Goal: Find specific page/section: Find specific page/section

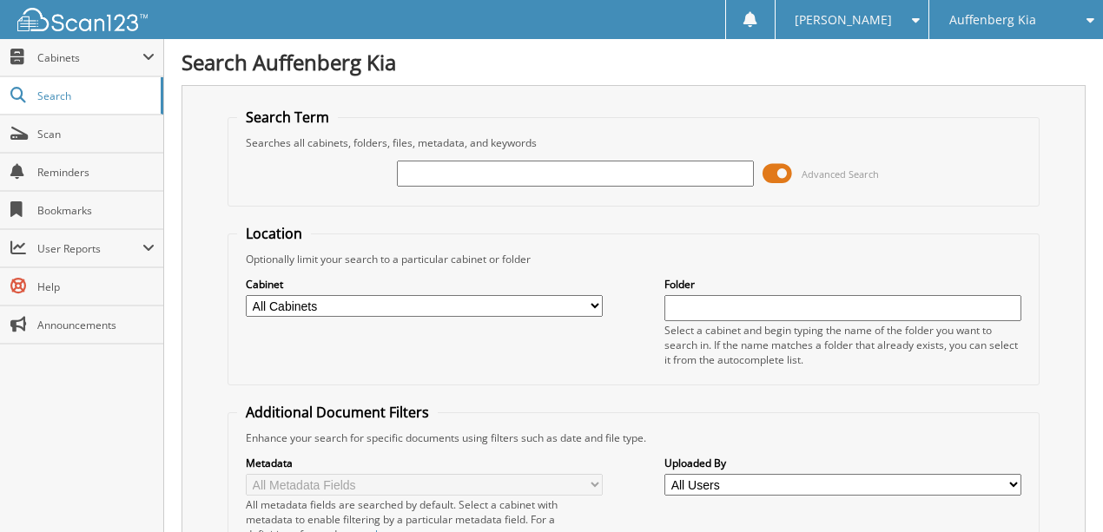
click at [492, 167] on input "text" at bounding box center [575, 174] width 357 height 26
type input "KL020541"
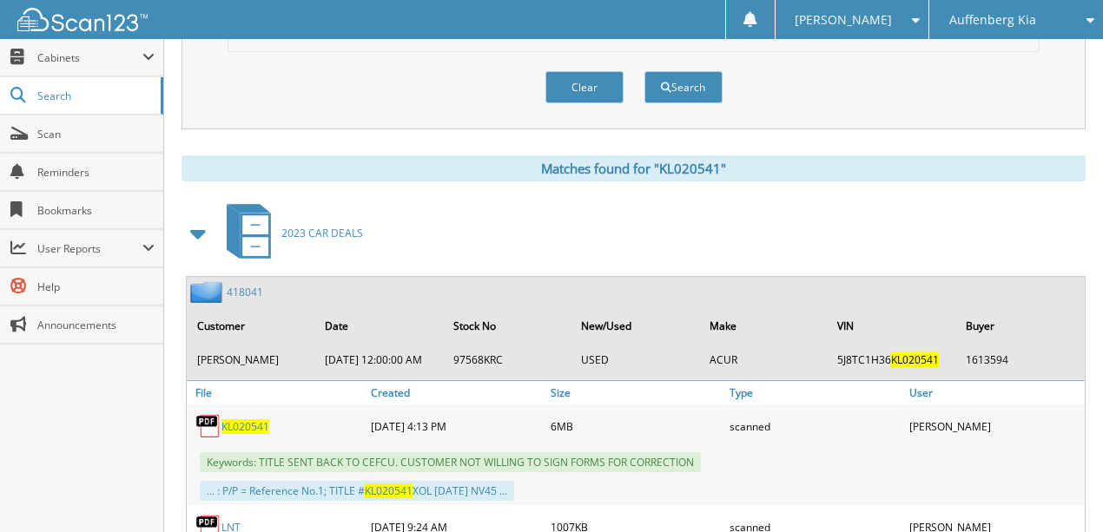
scroll to position [637, 0]
click at [247, 284] on link "418041" at bounding box center [245, 291] width 36 height 15
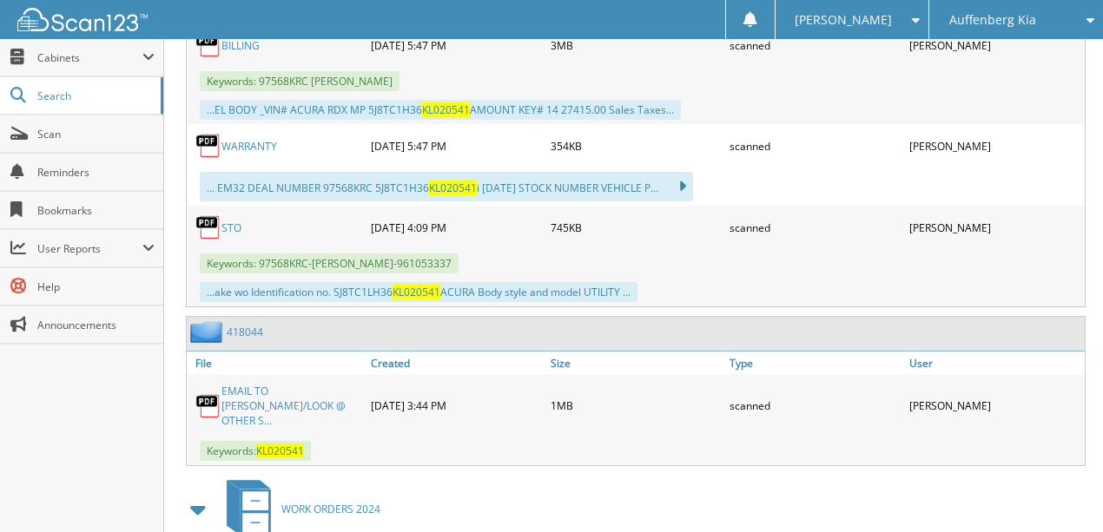
scroll to position [1331, 0]
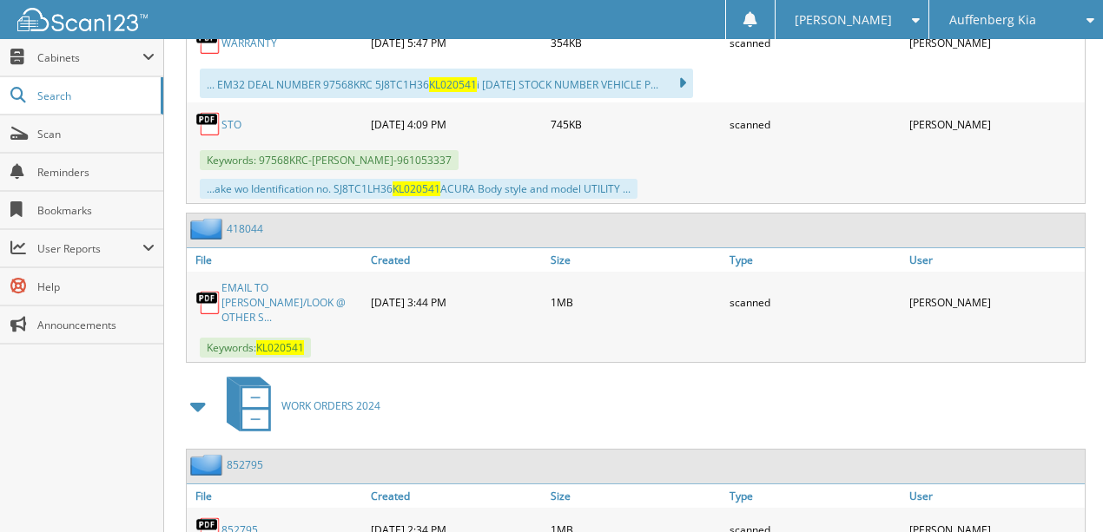
click at [250, 221] on link "418044" at bounding box center [245, 228] width 36 height 15
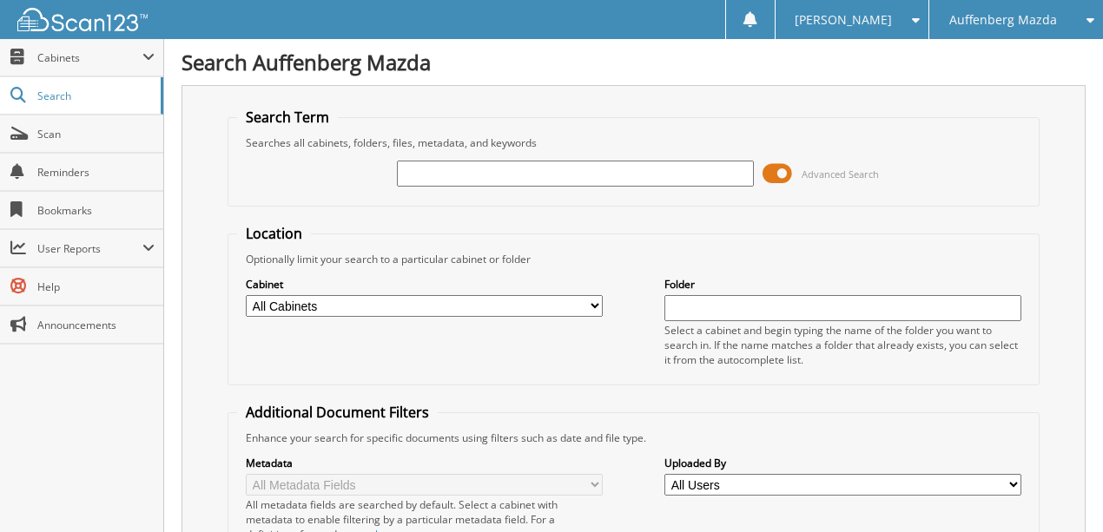
click at [516, 181] on input "text" at bounding box center [575, 174] width 357 height 26
type input "KL020541"
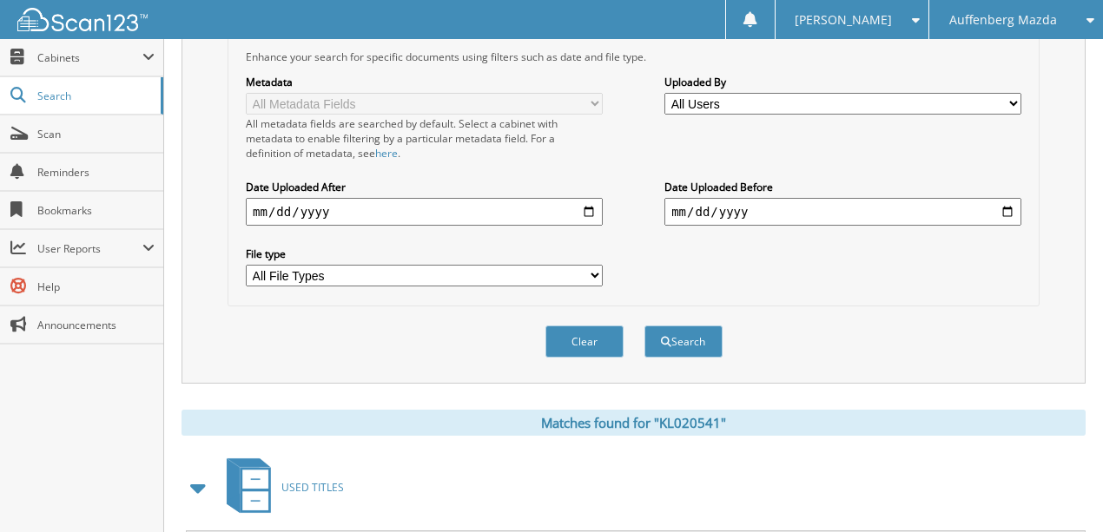
scroll to position [333, 0]
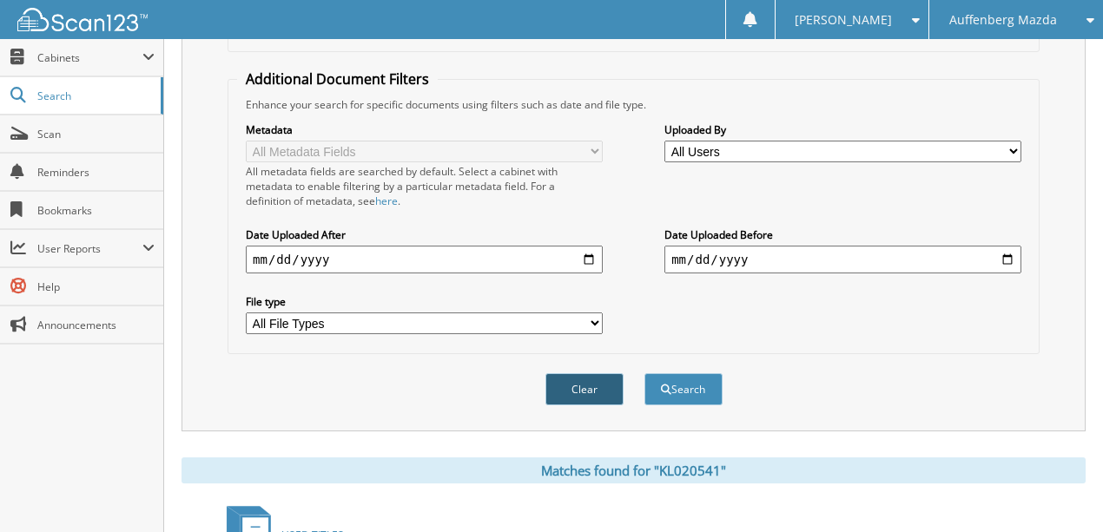
click at [584, 373] on button "Clear" at bounding box center [584, 389] width 78 height 32
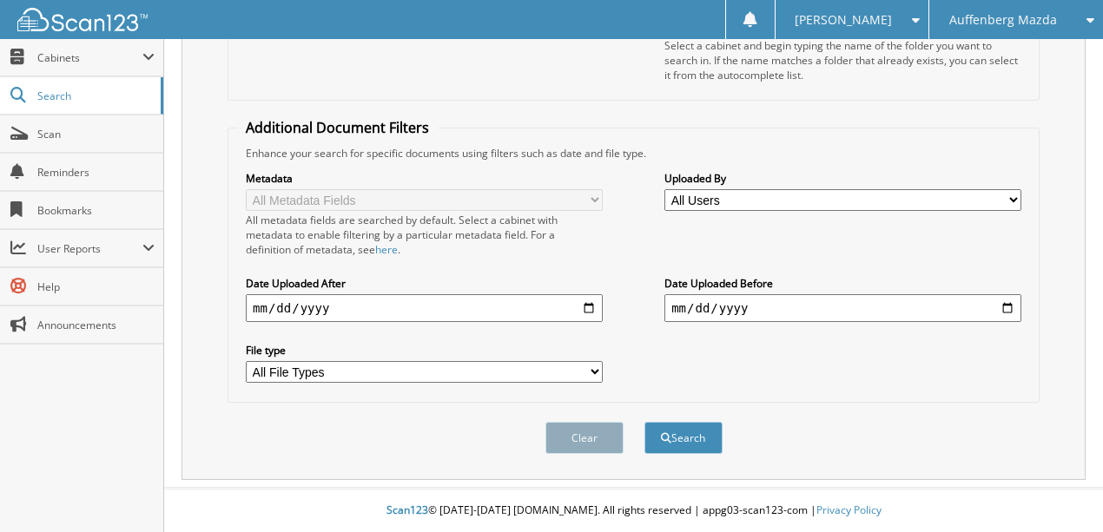
scroll to position [268, 0]
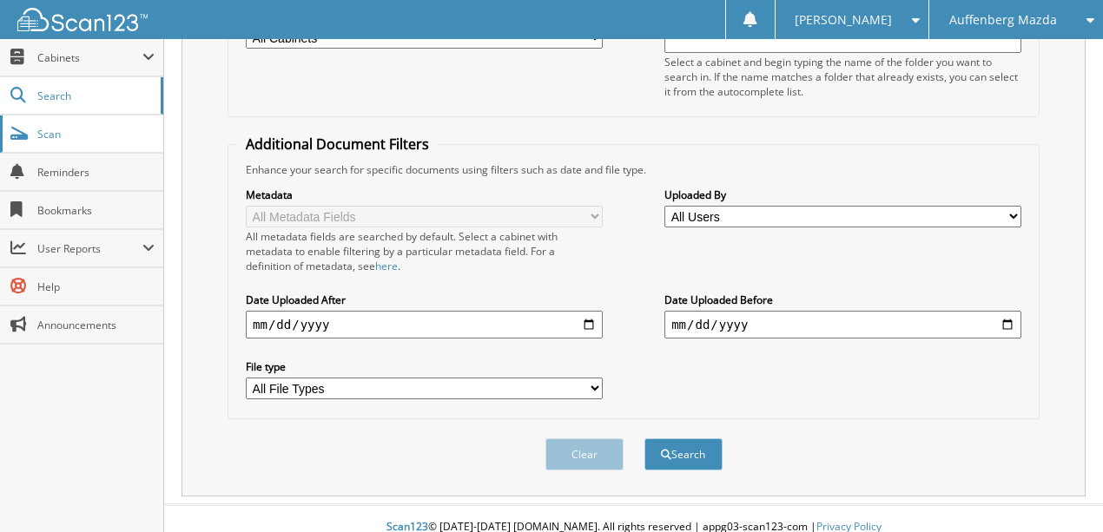
click at [45, 137] on span "Scan" at bounding box center [95, 134] width 117 height 15
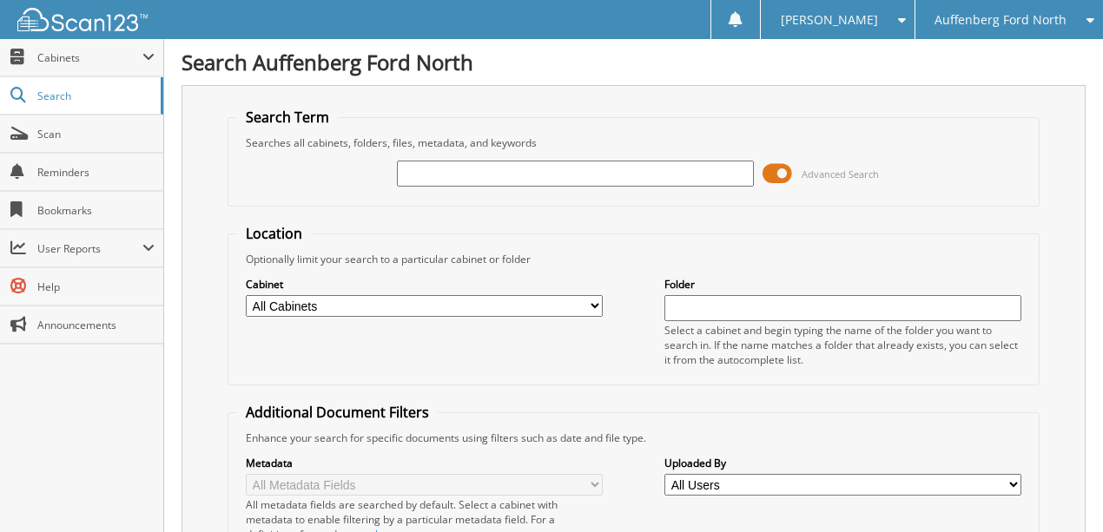
click at [476, 166] on input "text" at bounding box center [575, 174] width 357 height 26
type input "8w293507"
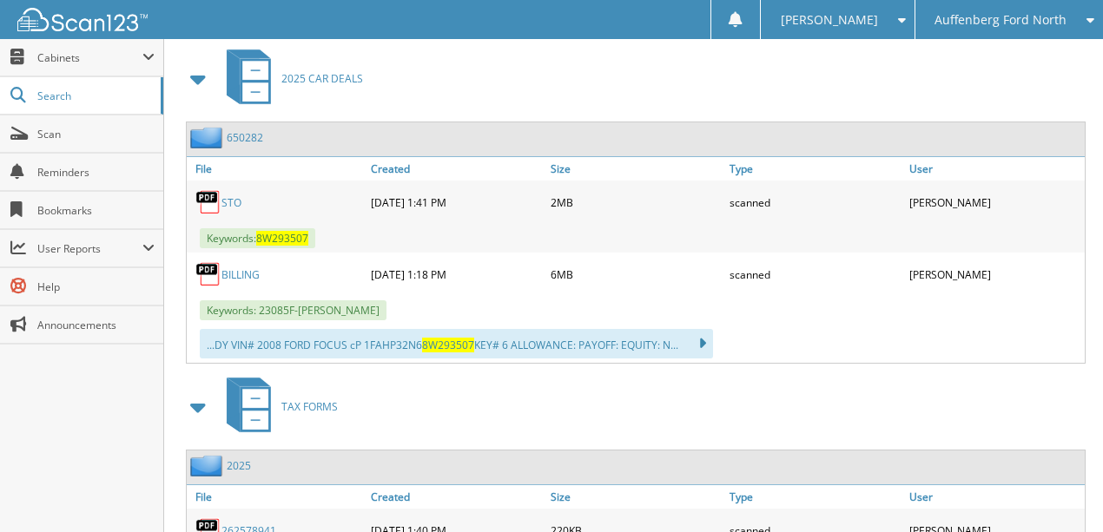
scroll to position [810, 0]
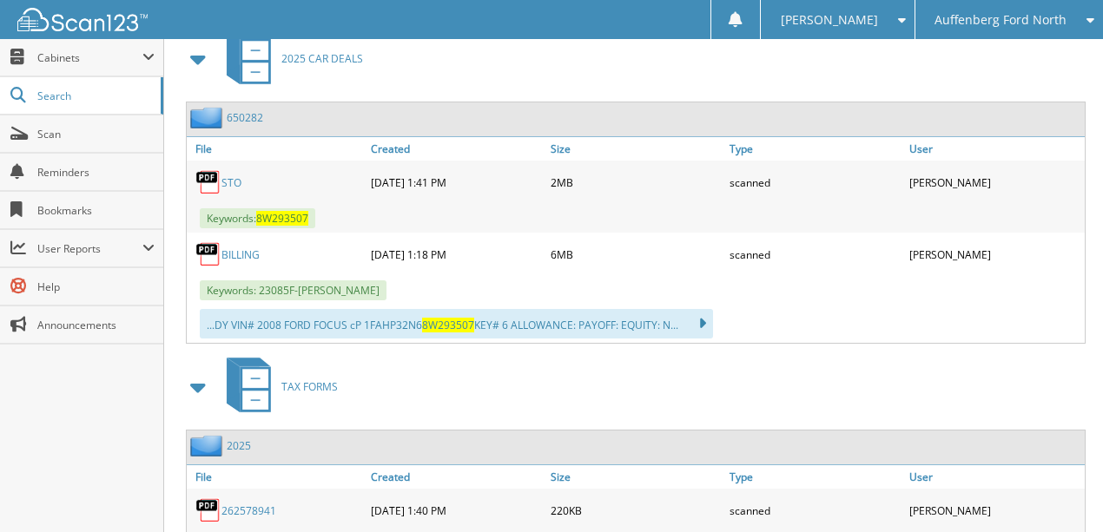
click at [233, 248] on link "BILLING" at bounding box center [240, 255] width 38 height 15
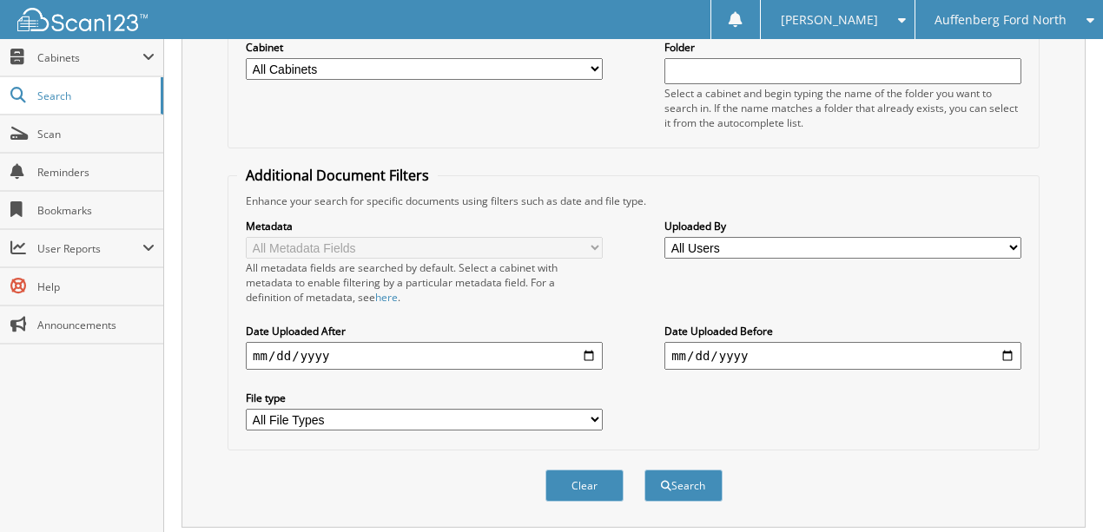
scroll to position [231, 0]
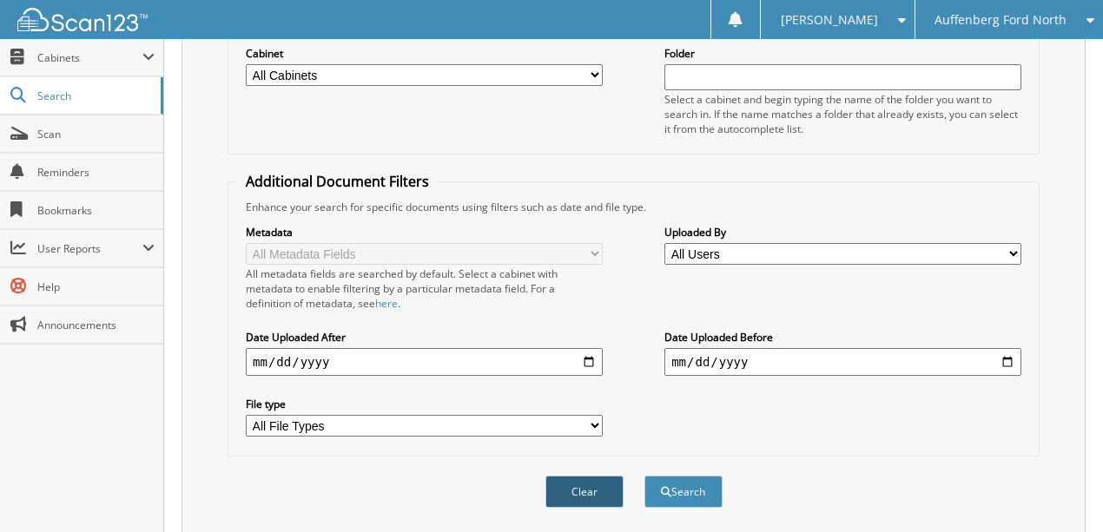
click at [597, 479] on button "Clear" at bounding box center [584, 492] width 78 height 32
click at [75, 122] on link "Scan" at bounding box center [81, 134] width 163 height 37
